Goal: Task Accomplishment & Management: Manage account settings

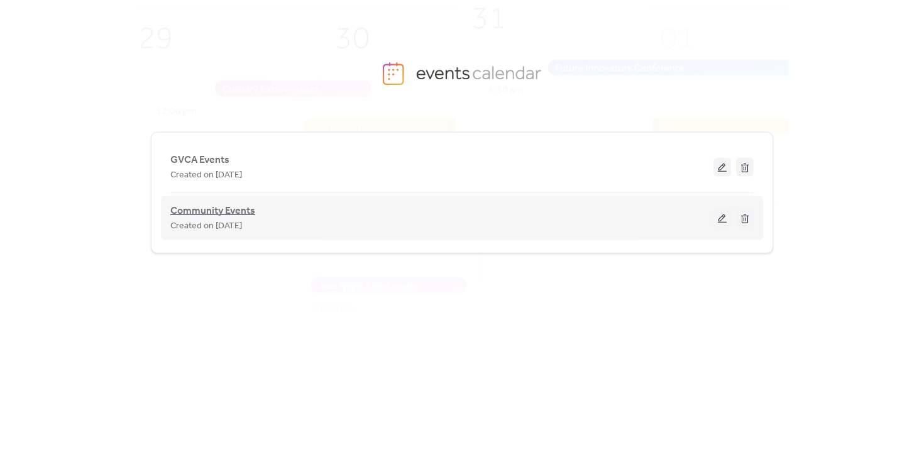
click at [234, 216] on span "Community Events" at bounding box center [212, 211] width 85 height 15
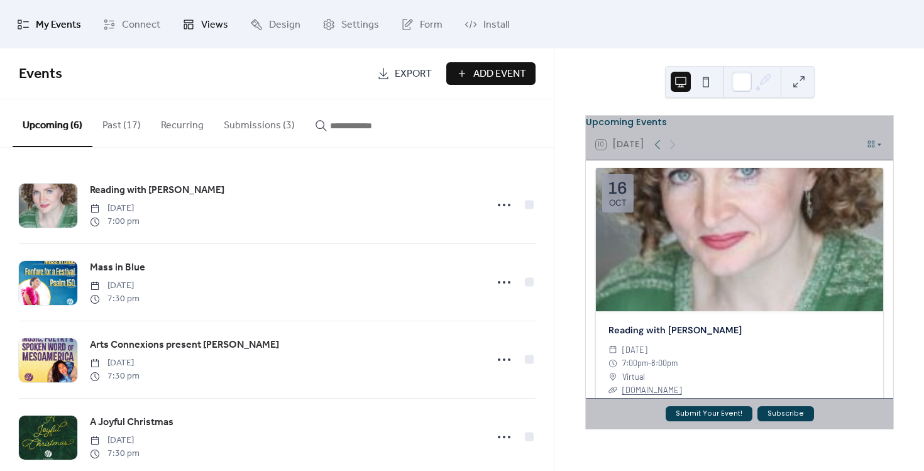
click at [214, 30] on span "Views" at bounding box center [214, 24] width 27 height 19
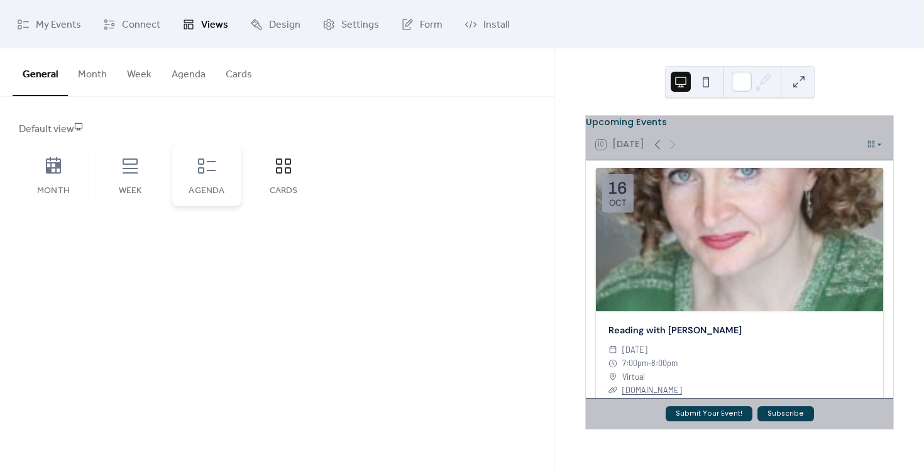
click at [210, 184] on div "Agenda" at bounding box center [206, 174] width 69 height 63
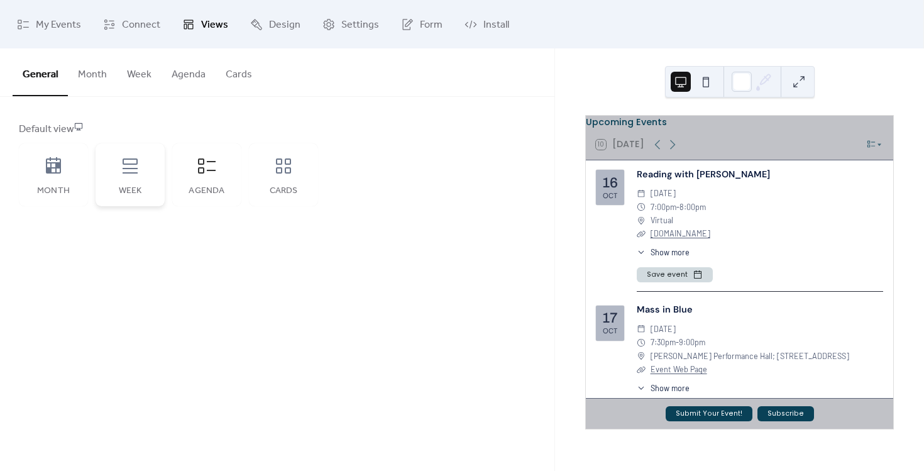
click at [144, 186] on div "Week" at bounding box center [130, 191] width 44 height 10
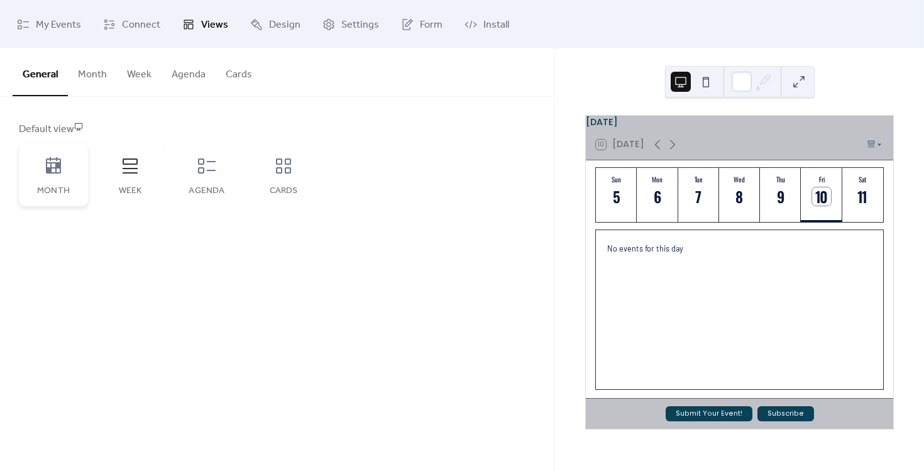
click at [60, 184] on div "Month" at bounding box center [53, 174] width 69 height 63
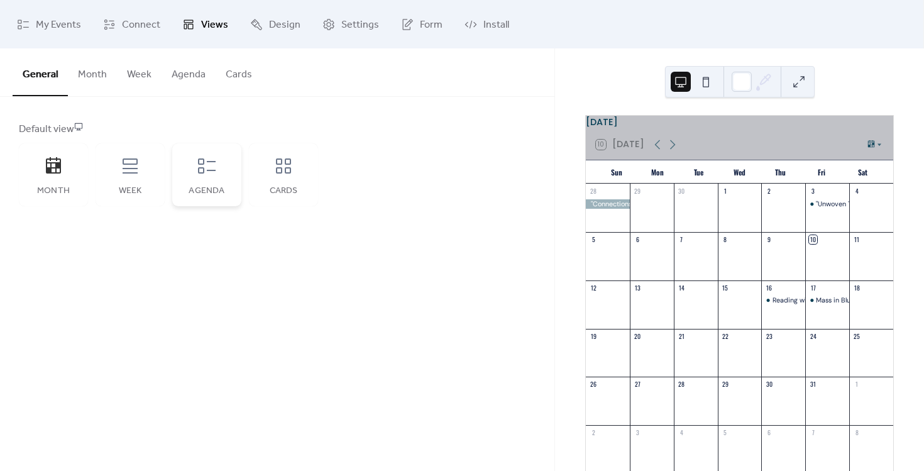
click at [199, 175] on icon at bounding box center [207, 166] width 20 height 20
